Goal: Information Seeking & Learning: Learn about a topic

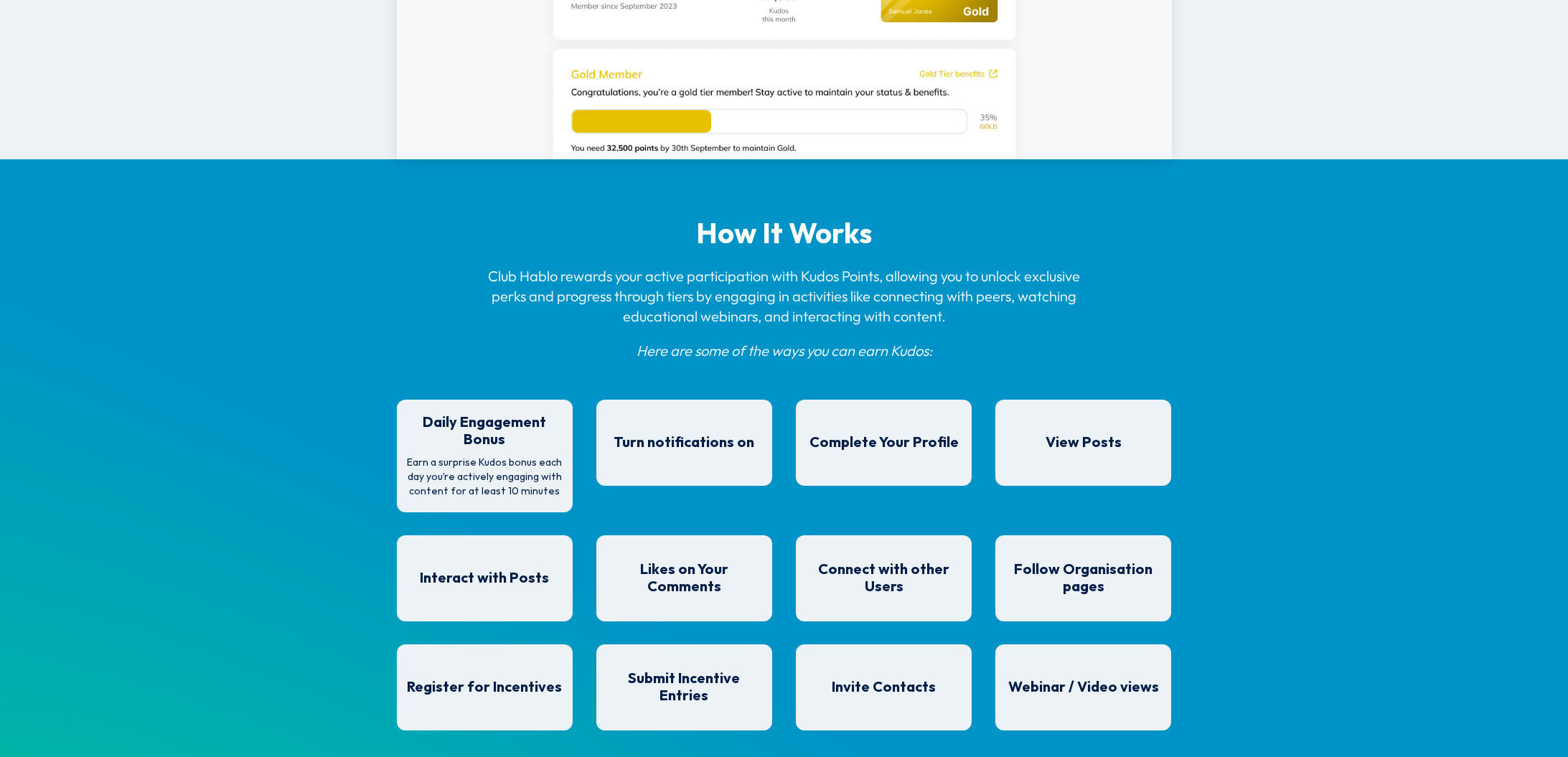
scroll to position [1049, 0]
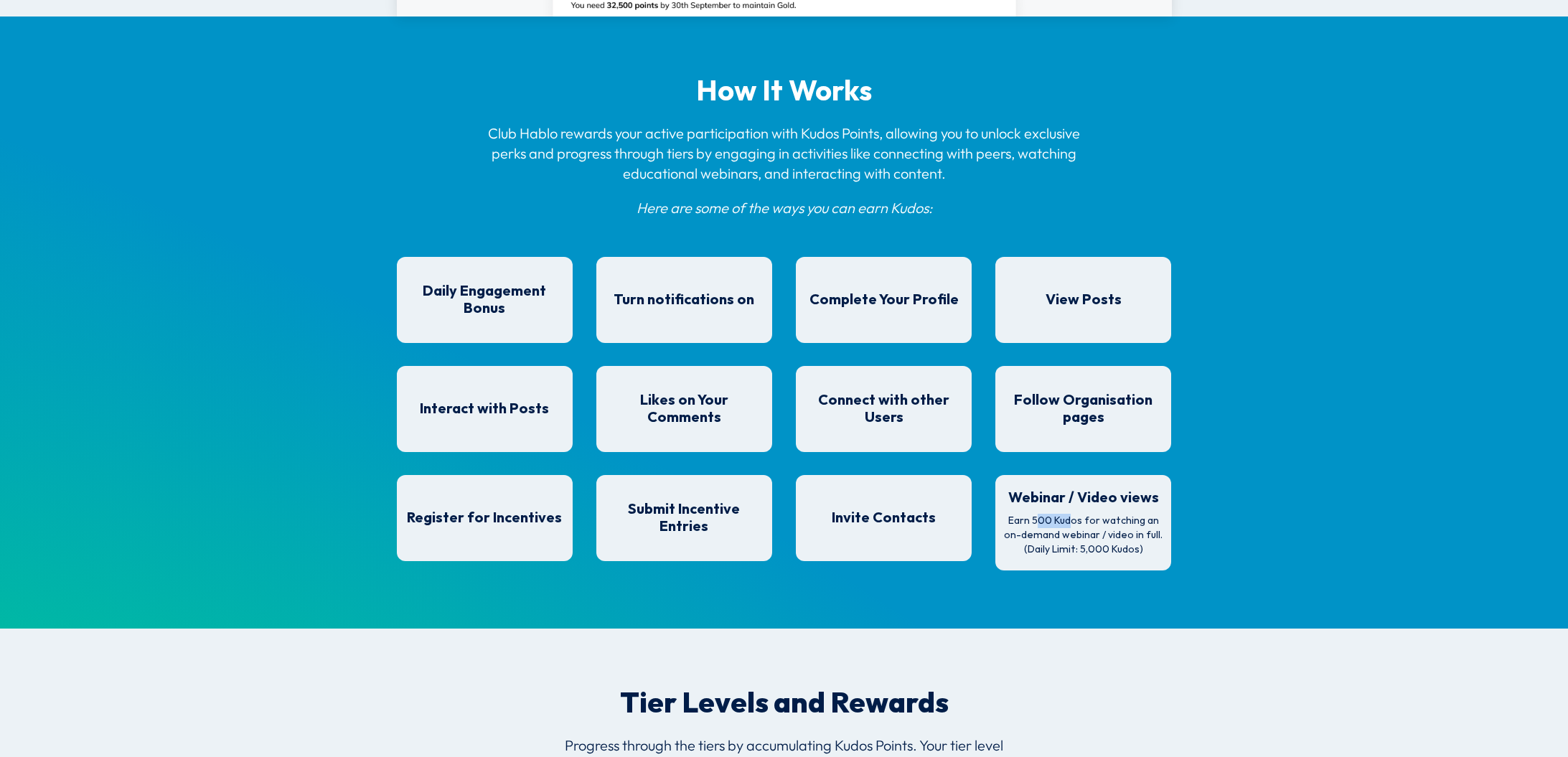
drag, startPoint x: 1028, startPoint y: 516, endPoint x: 1065, endPoint y: 523, distance: 37.7
click at [1065, 523] on p "Earn 500 Kudos for watching an on-demand webinar / video in full. (Daily Limit:…" at bounding box center [1084, 535] width 162 height 42
click at [1068, 524] on p "Earn 500 Kudos for watching an on-demand webinar / video in full. (Daily Limit:…" at bounding box center [1084, 535] width 162 height 42
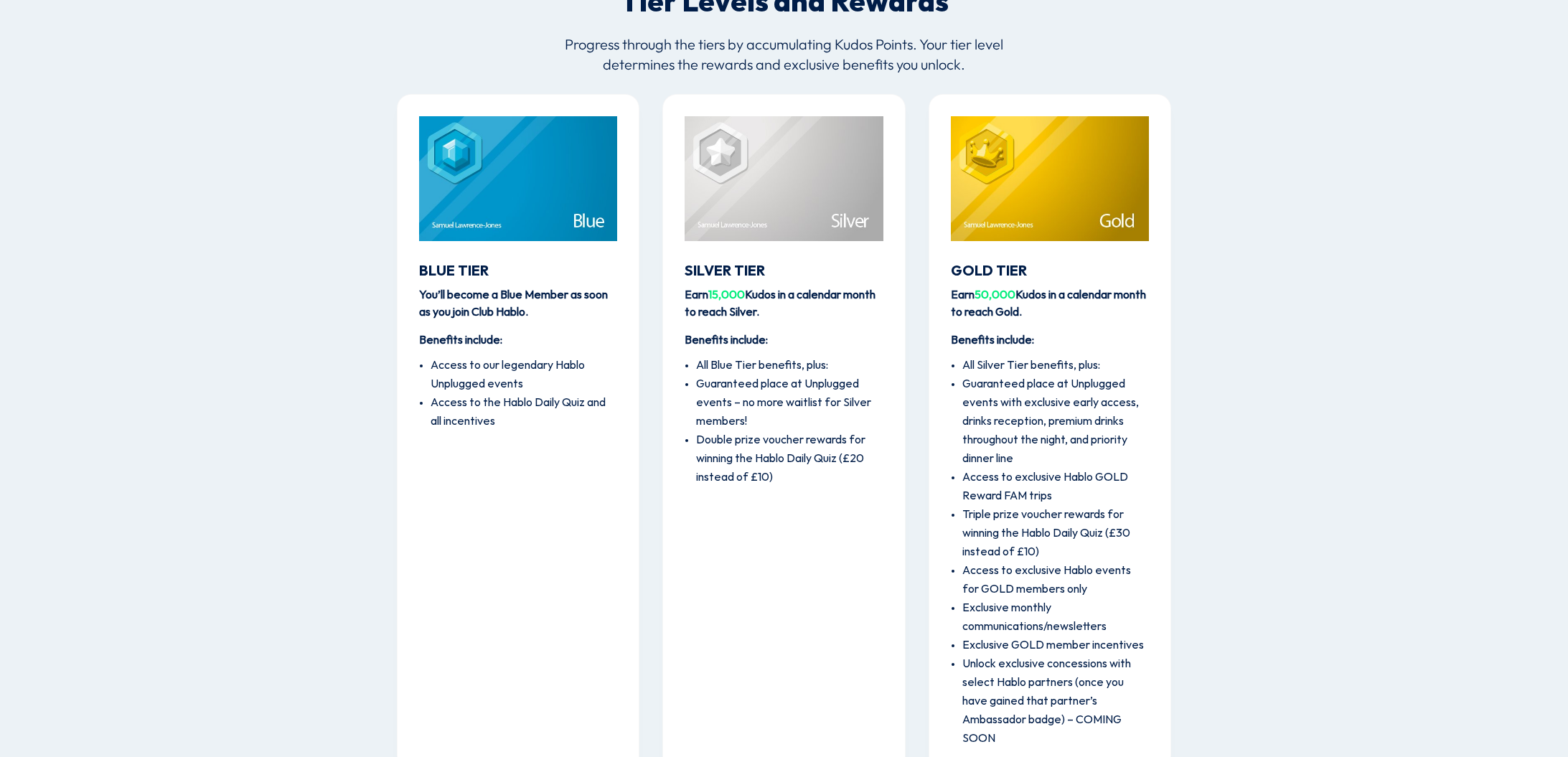
scroll to position [1769, 0]
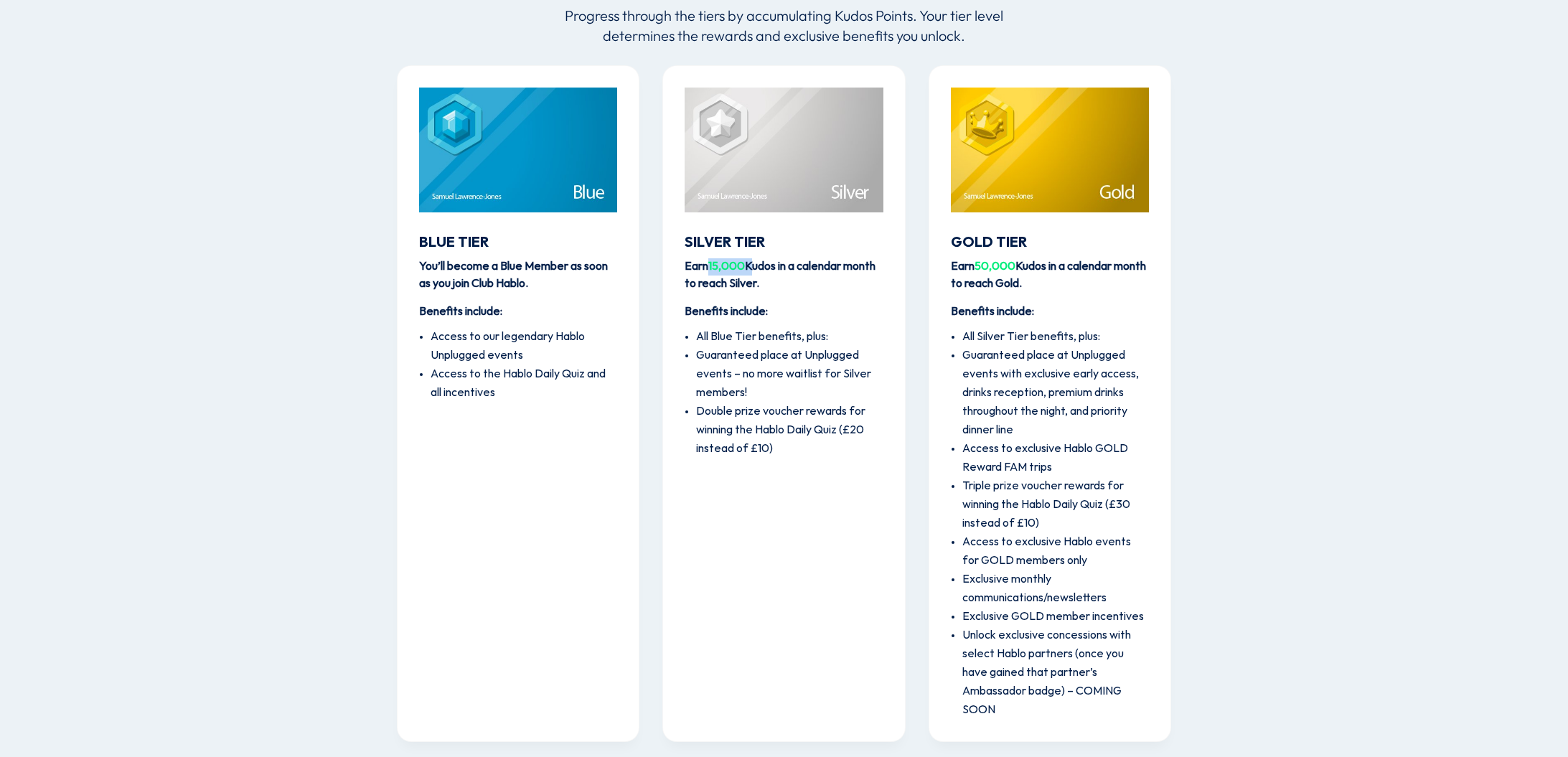
drag, startPoint x: 710, startPoint y: 266, endPoint x: 749, endPoint y: 272, distance: 39.5
click at [749, 272] on p "Earn 15,000 Kudos in a calendar month to reach Silver." at bounding box center [784, 281] width 198 height 46
click at [752, 279] on strong "Earn 15,000 Kudos in a calendar month to reach Silver." at bounding box center [780, 275] width 191 height 29
drag, startPoint x: 978, startPoint y: 262, endPoint x: 1011, endPoint y: 266, distance: 33.2
click at [1011, 266] on strong "Earn 50,000 Kudos in a calendar month to reach Gold." at bounding box center [1048, 275] width 195 height 29
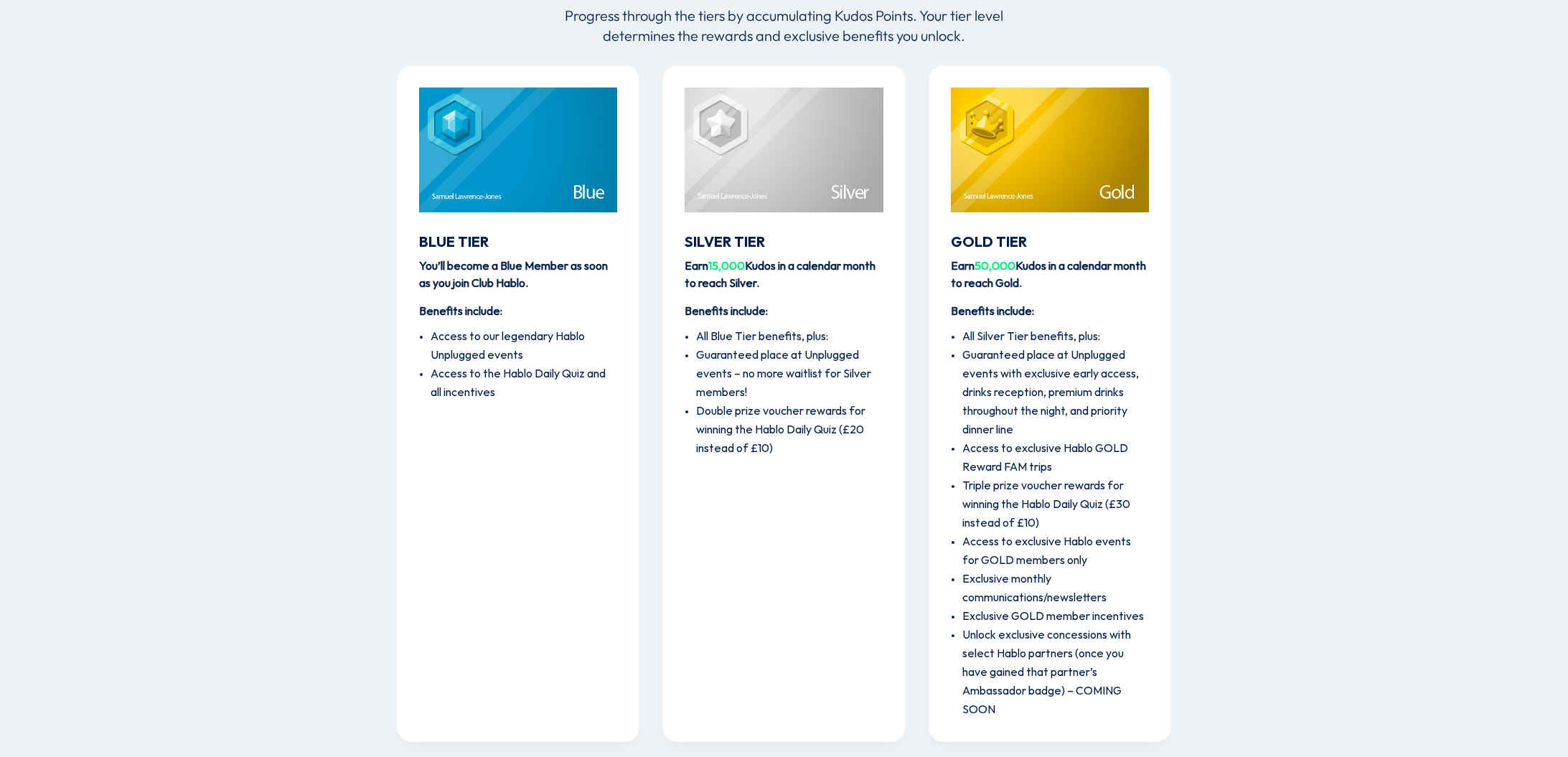
click at [1016, 268] on span "50,000" at bounding box center [995, 266] width 41 height 12
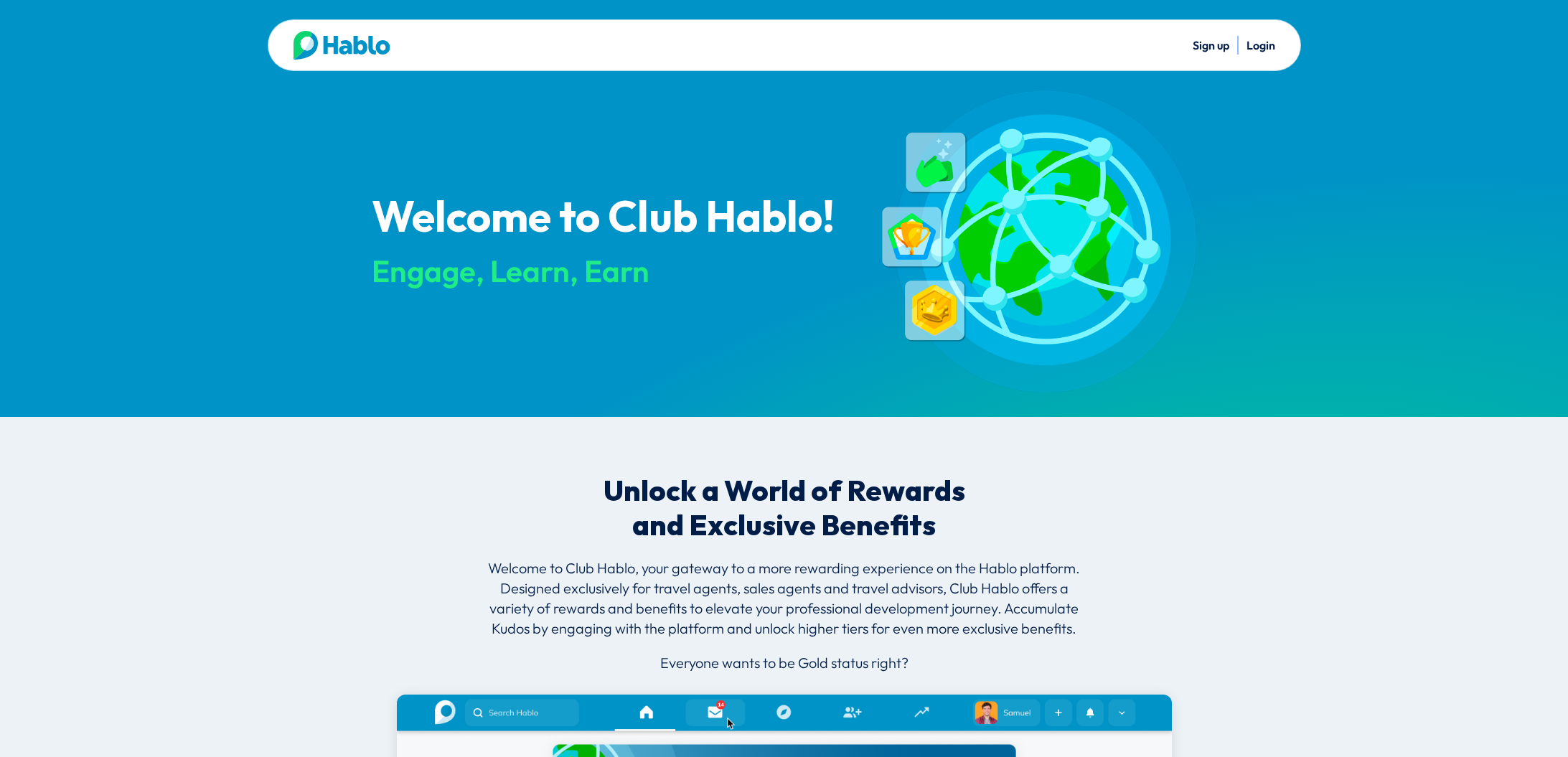
scroll to position [0, 0]
